Goal: Task Accomplishment & Management: Use online tool/utility

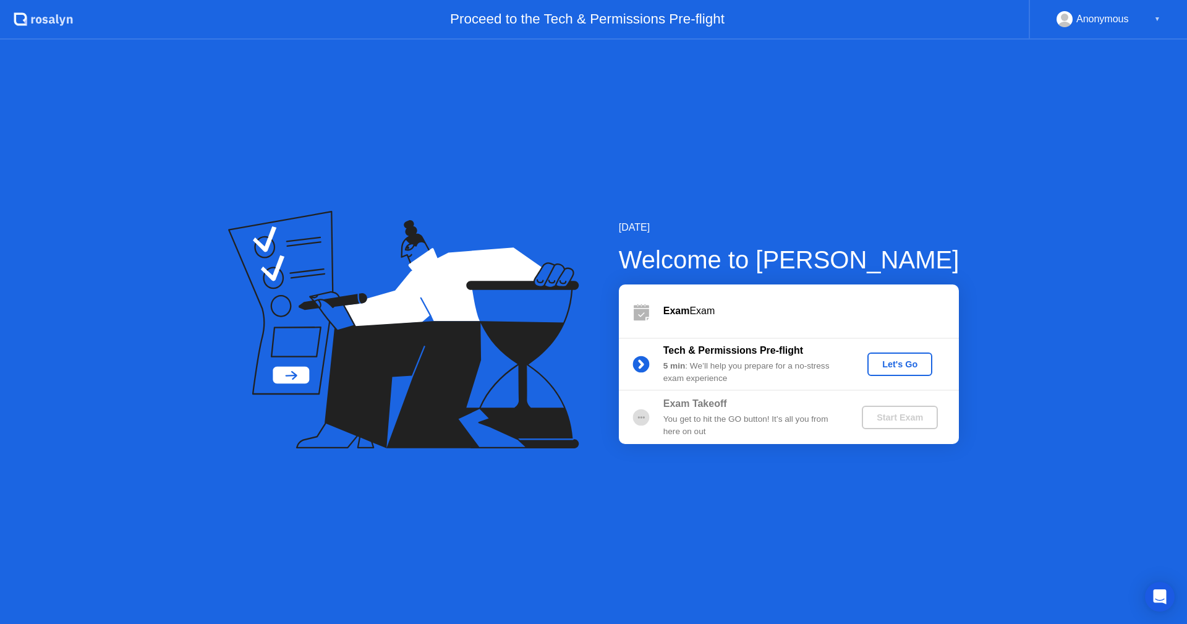
click at [886, 373] on button "Let's Go" at bounding box center [899, 363] width 65 height 23
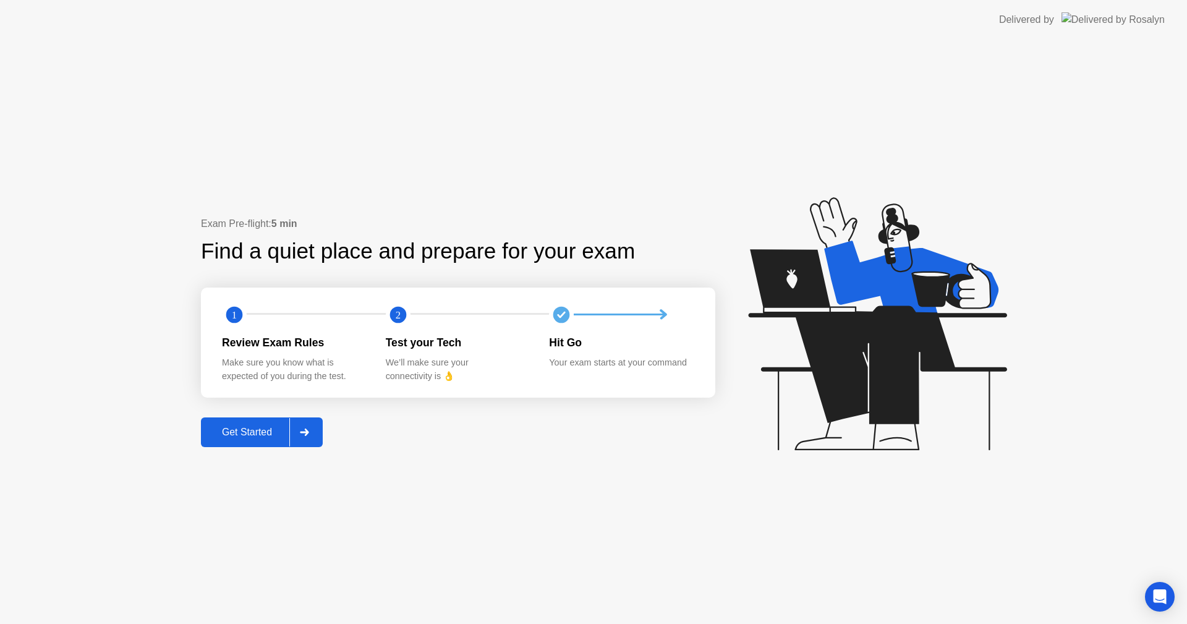
click at [281, 436] on div "Get Started" at bounding box center [247, 432] width 85 height 11
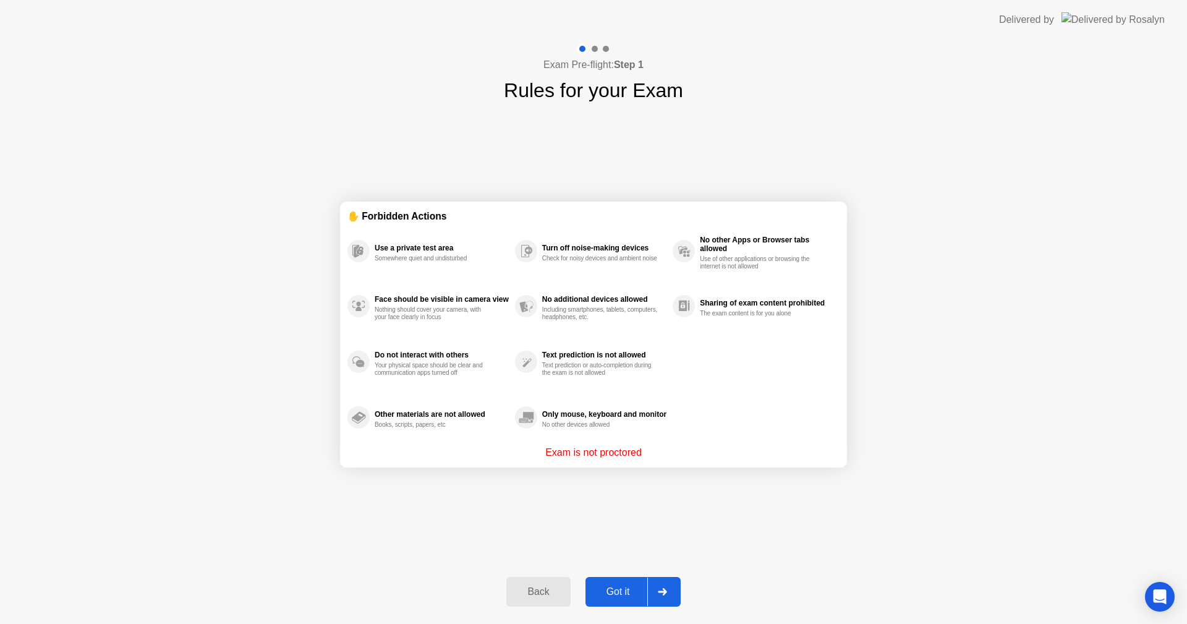
click at [622, 597] on div "Got it" at bounding box center [618, 591] width 58 height 11
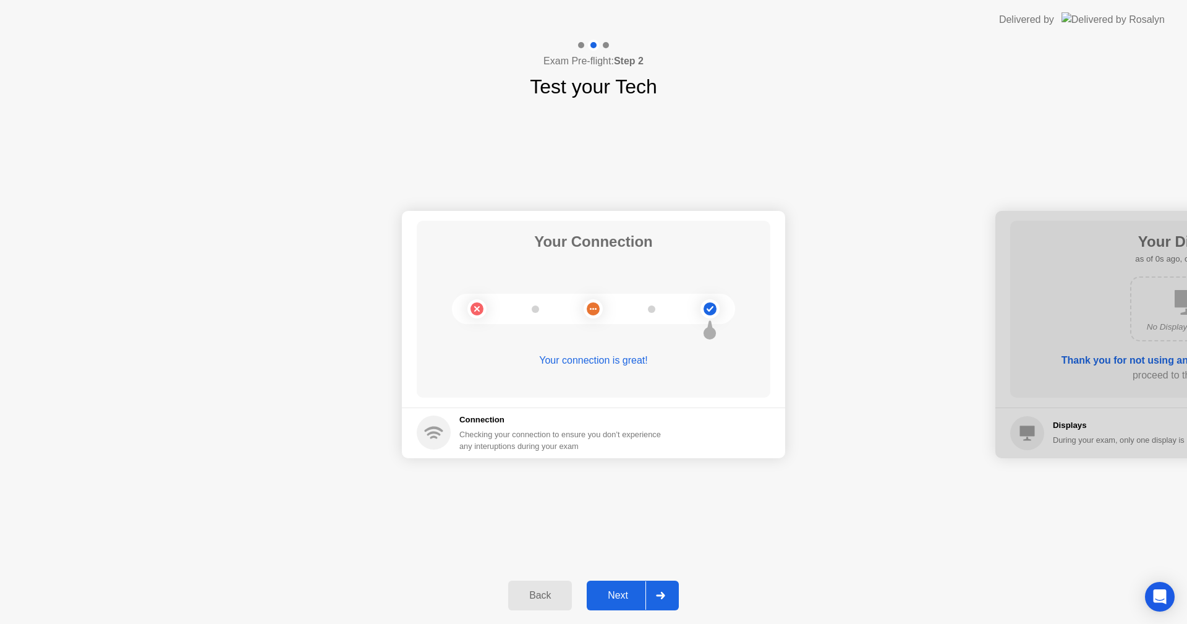
click at [631, 587] on button "Next" at bounding box center [633, 596] width 92 height 30
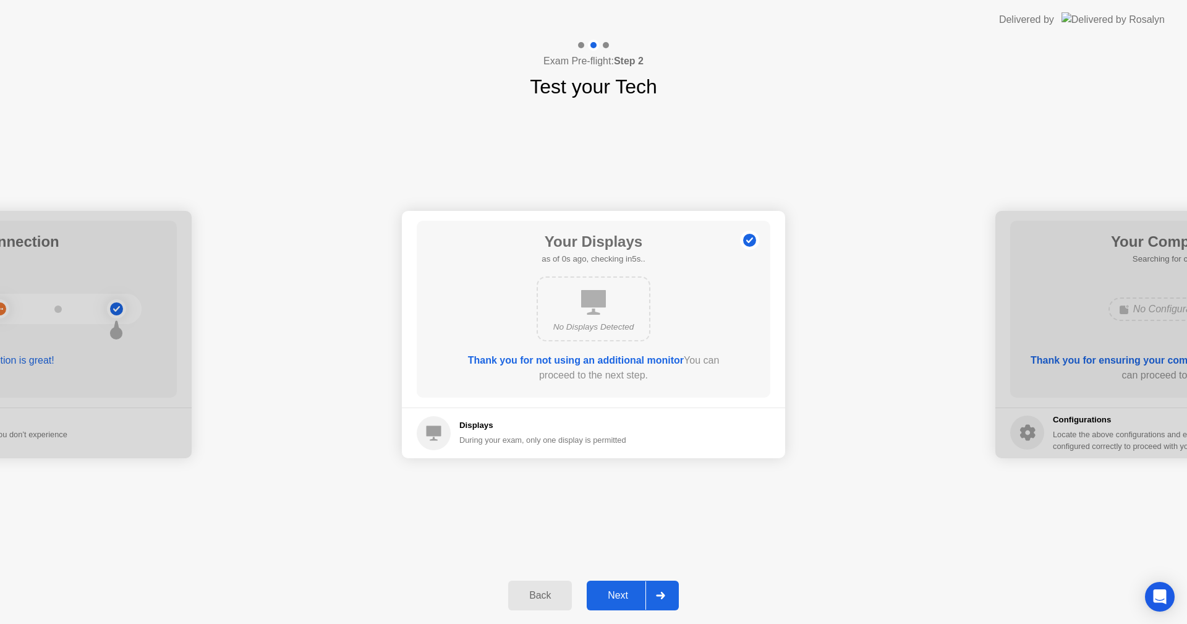
click at [631, 587] on button "Next" at bounding box center [633, 596] width 92 height 30
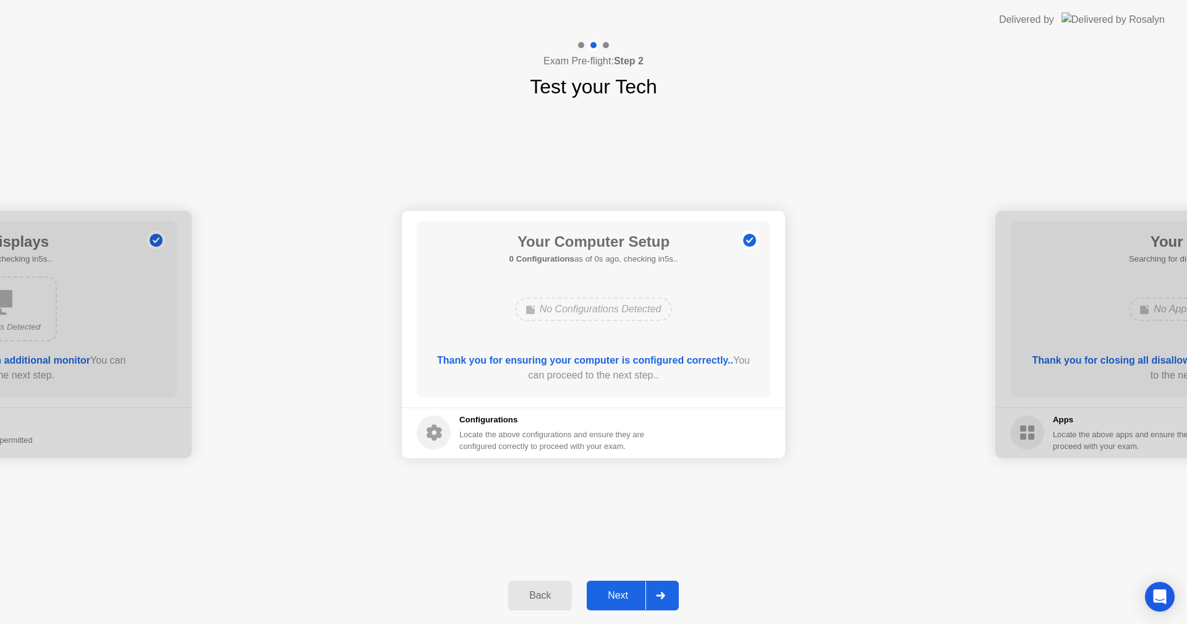
click at [631, 587] on button "Next" at bounding box center [633, 596] width 92 height 30
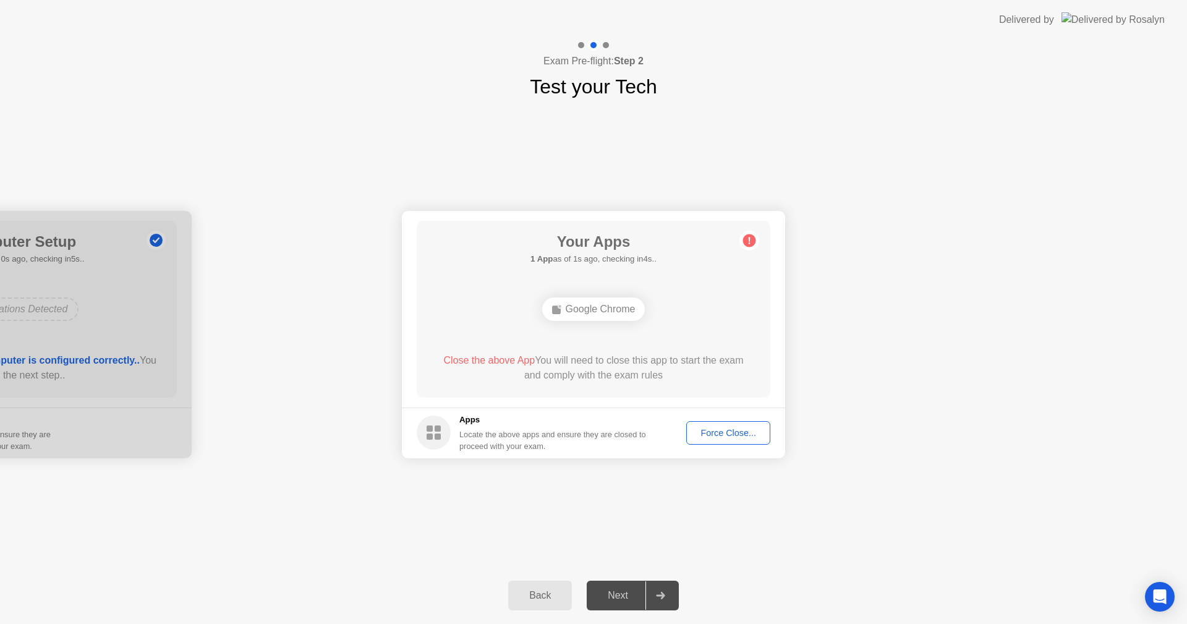
click at [740, 438] on div "Force Close..." at bounding box center [728, 433] width 75 height 10
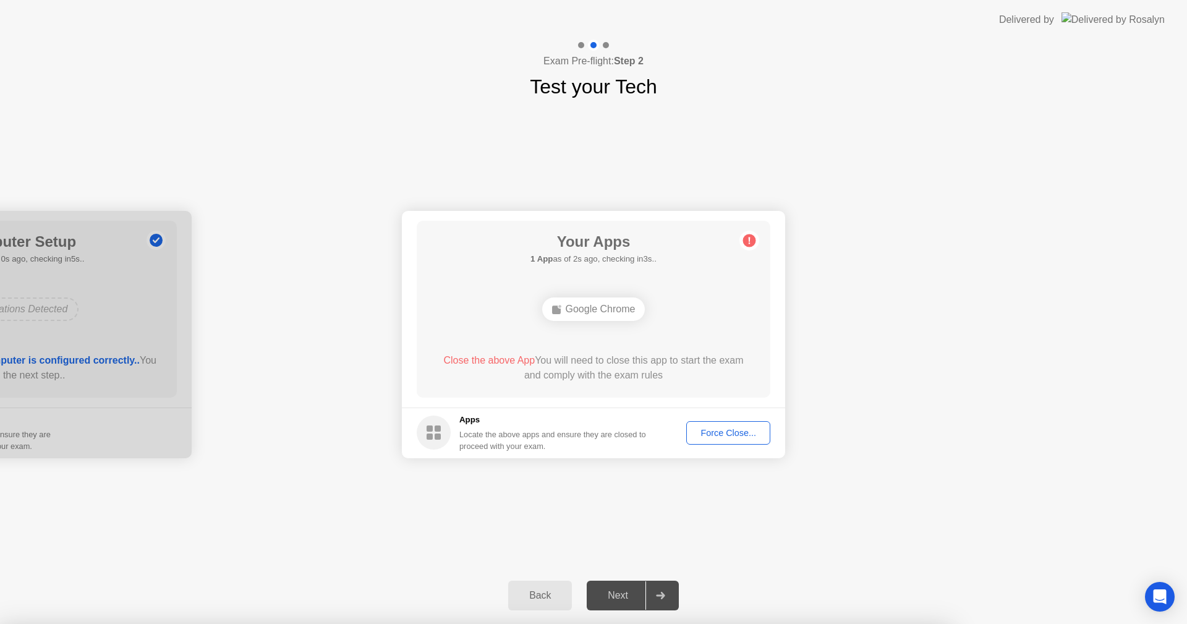
drag, startPoint x: 654, startPoint y: 408, endPoint x: 653, endPoint y: 392, distance: 16.1
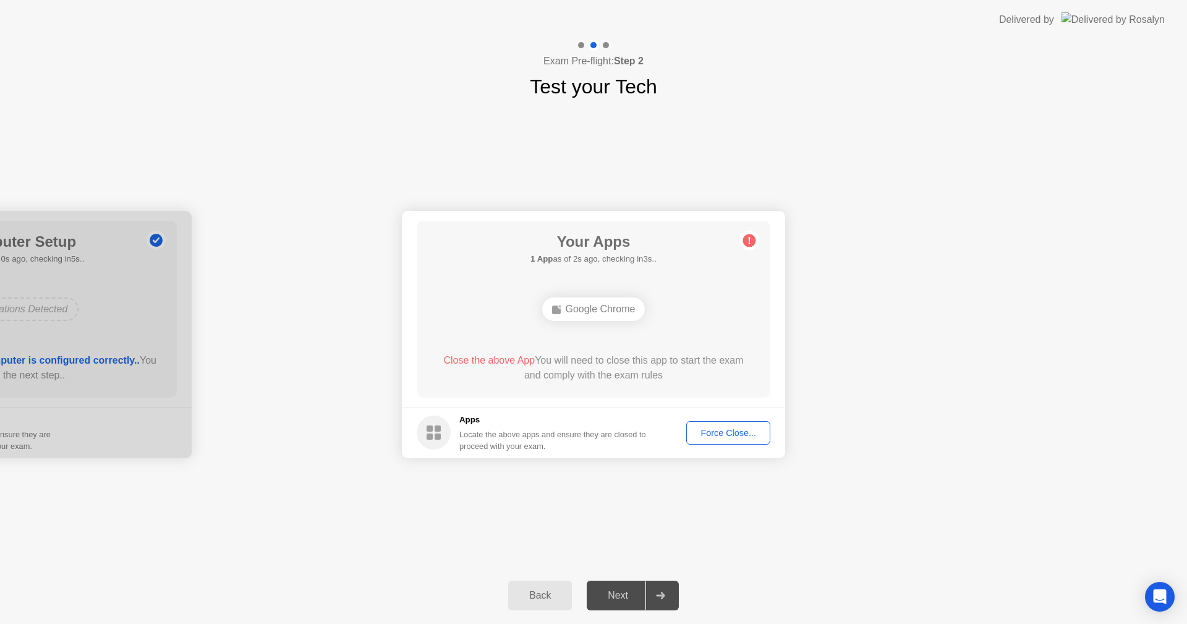
click at [695, 432] on div "Force Close..." at bounding box center [728, 433] width 75 height 10
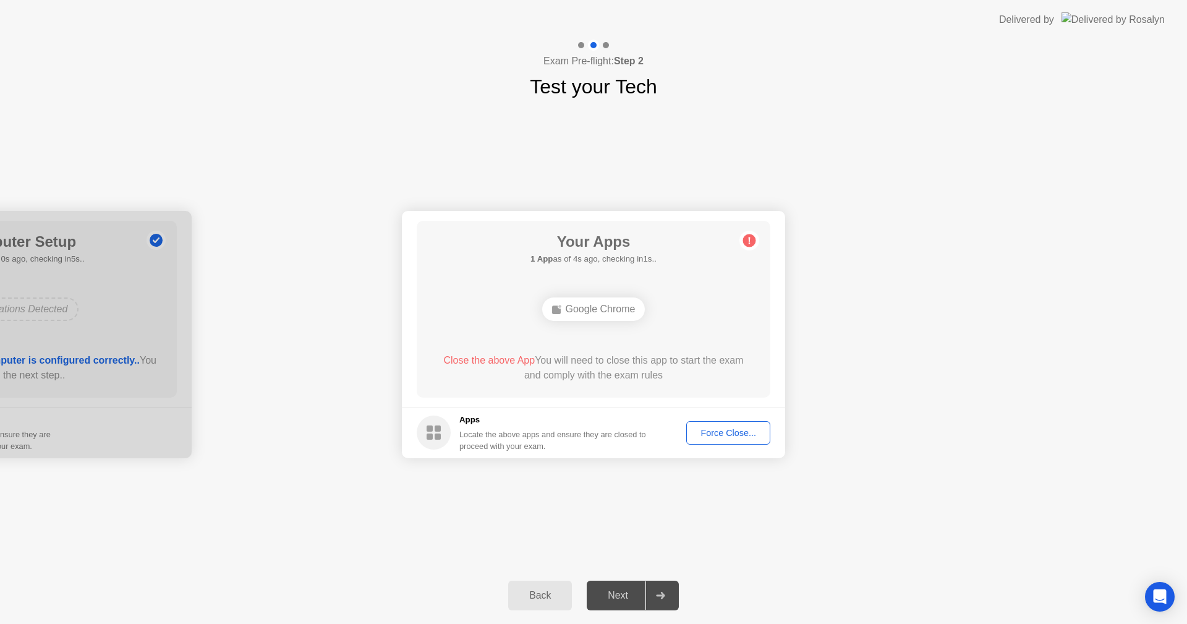
click at [684, 539] on div "Your Connection Your connection is great! Connection Checking your connection t…" at bounding box center [593, 334] width 1187 height 466
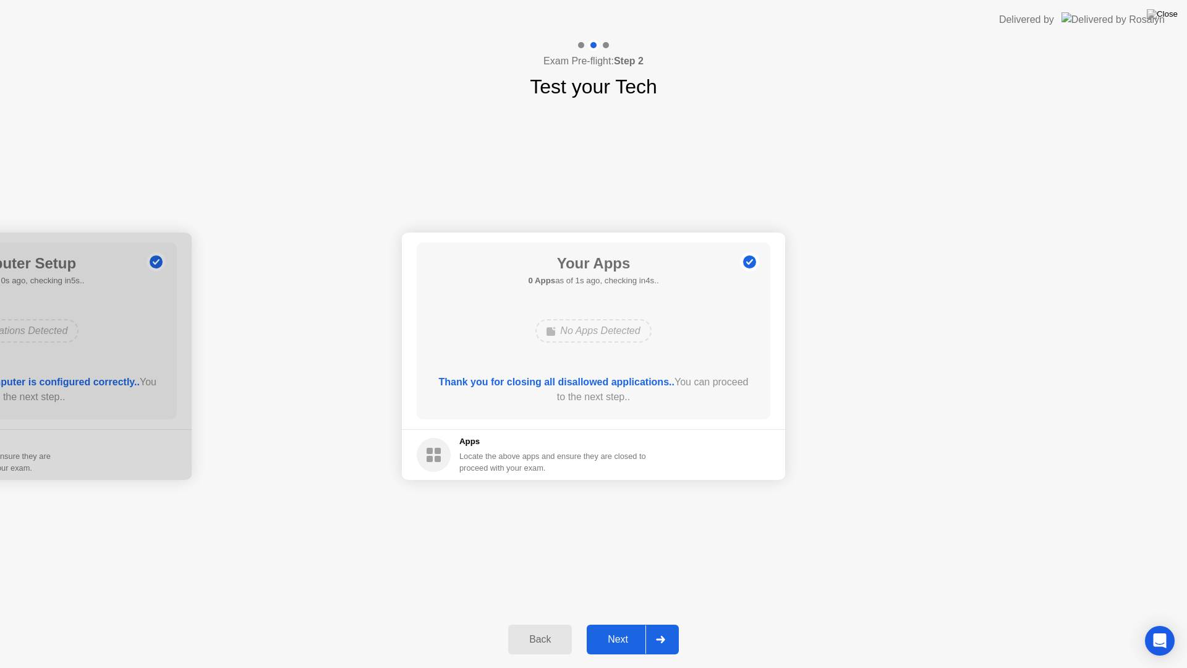
click at [622, 623] on div "Back Next" at bounding box center [593, 639] width 1187 height 57
click at [629, 623] on button "Next" at bounding box center [633, 639] width 92 height 30
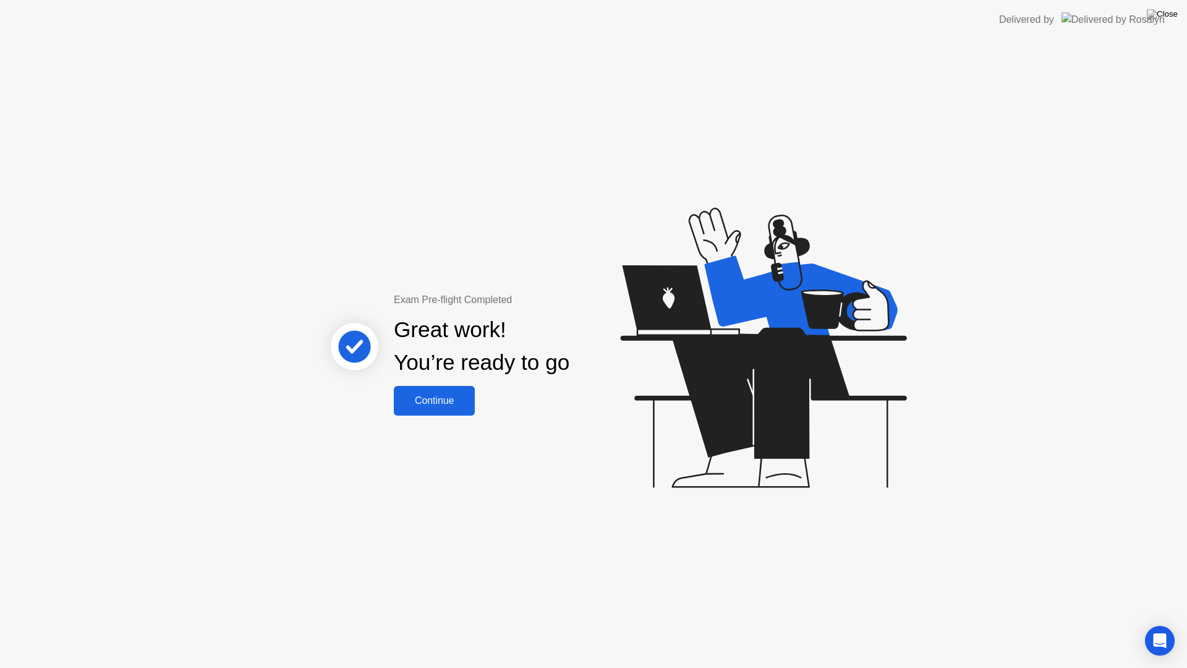
click at [435, 412] on button "Continue" at bounding box center [434, 401] width 81 height 30
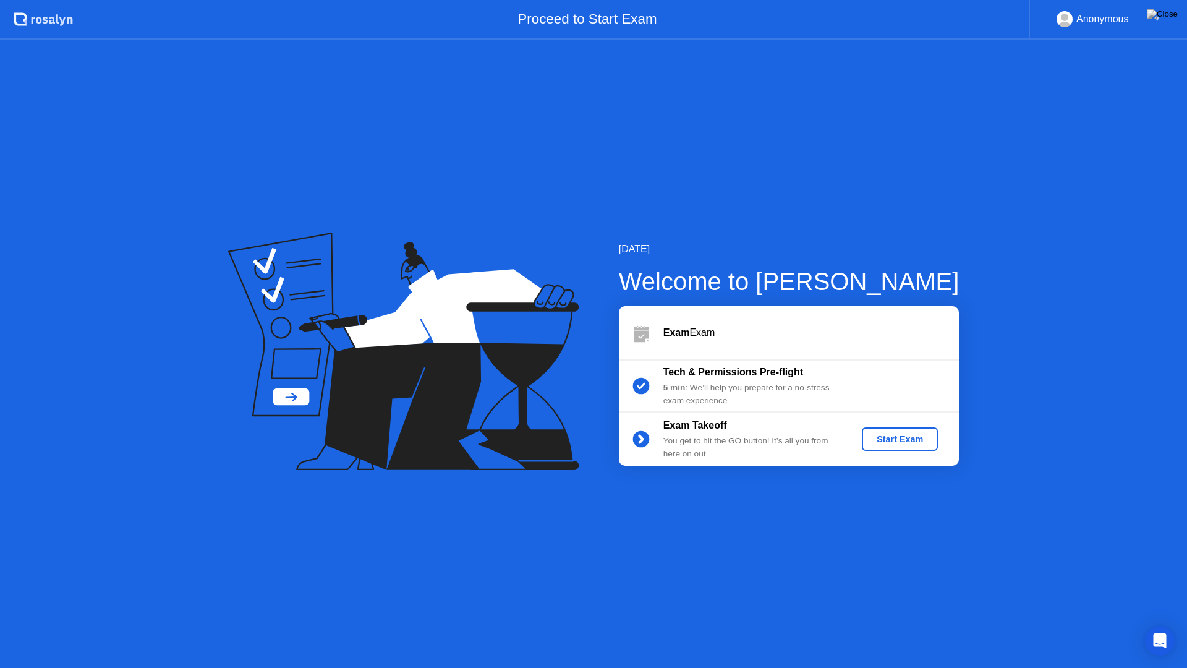
click at [899, 439] on div "Start Exam" at bounding box center [900, 439] width 66 height 10
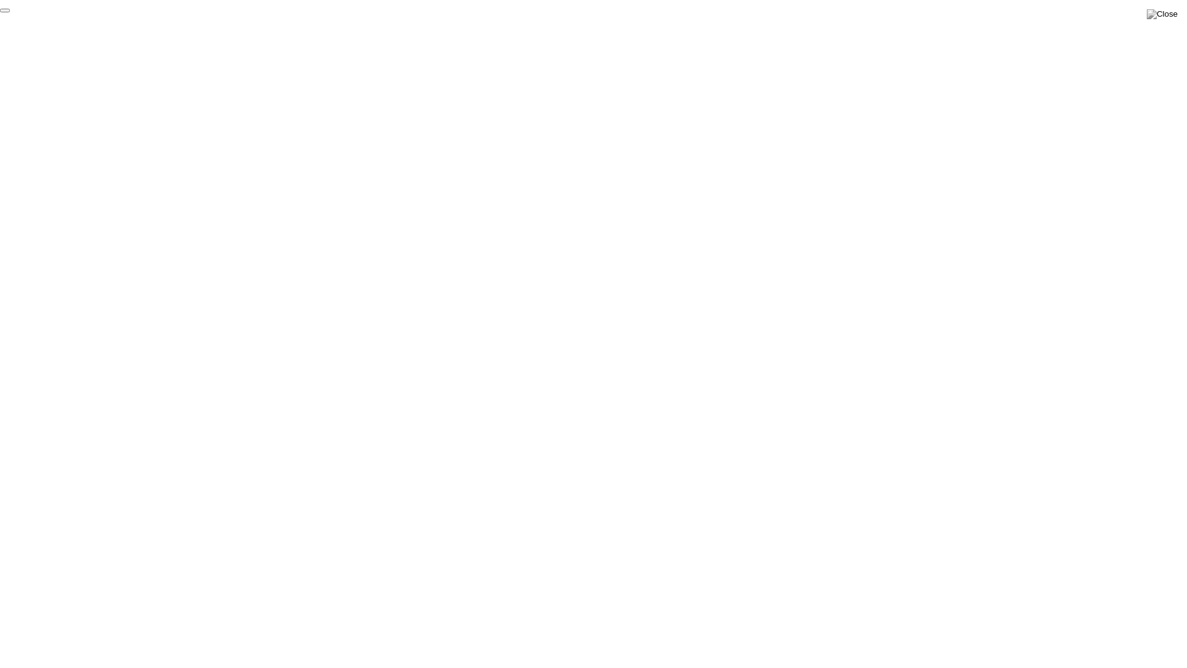
click div "End Proctoring Session"
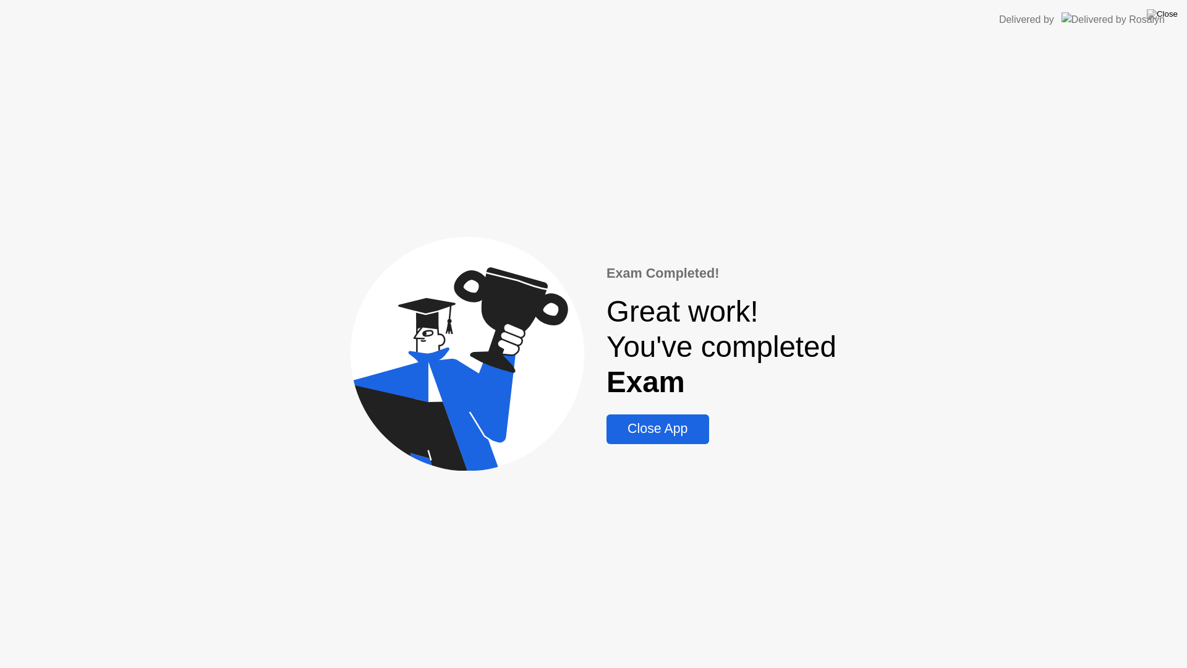
click at [683, 432] on div "Close App" at bounding box center [657, 428] width 95 height 15
